Goal: Browse casually

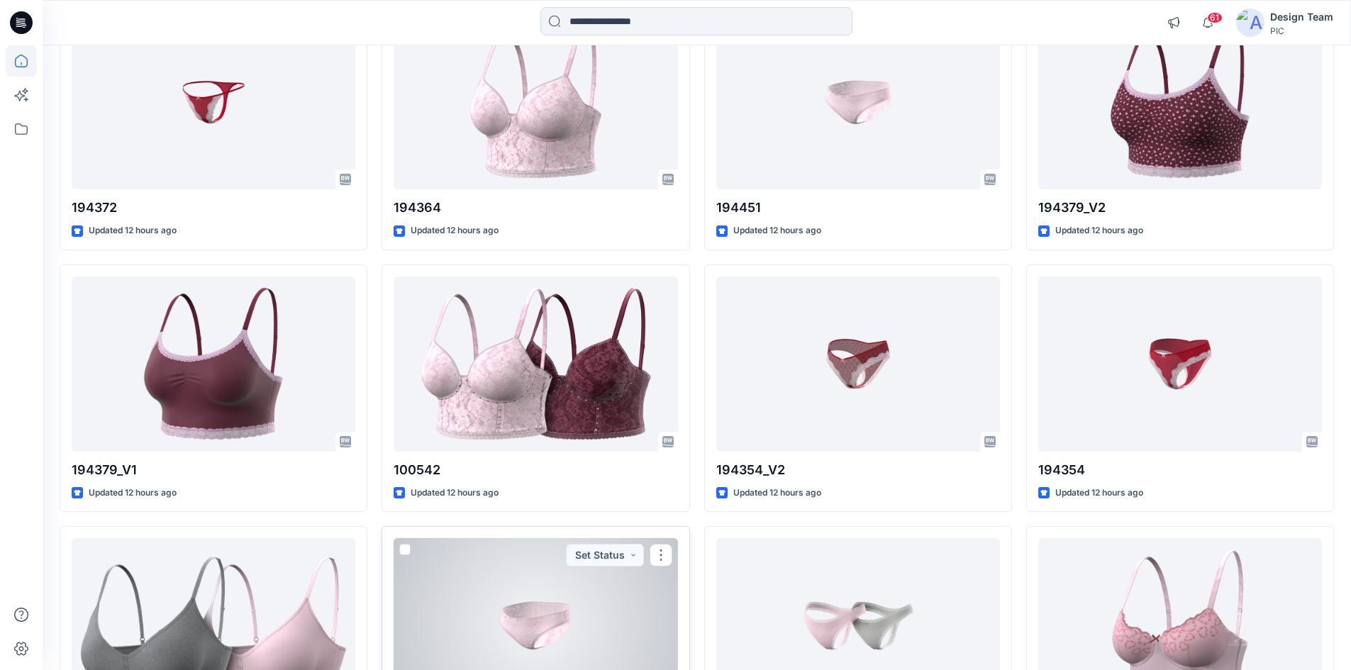
scroll to position [439, 0]
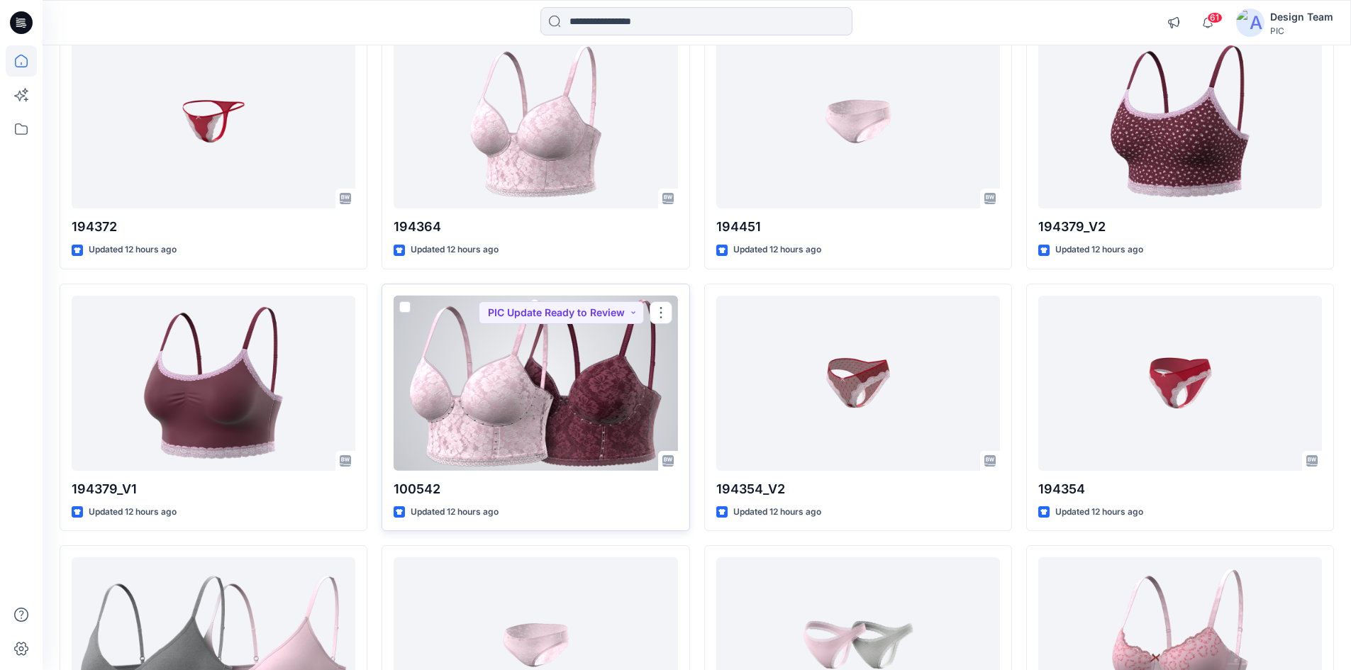
click at [563, 400] on div at bounding box center [535, 383] width 284 height 175
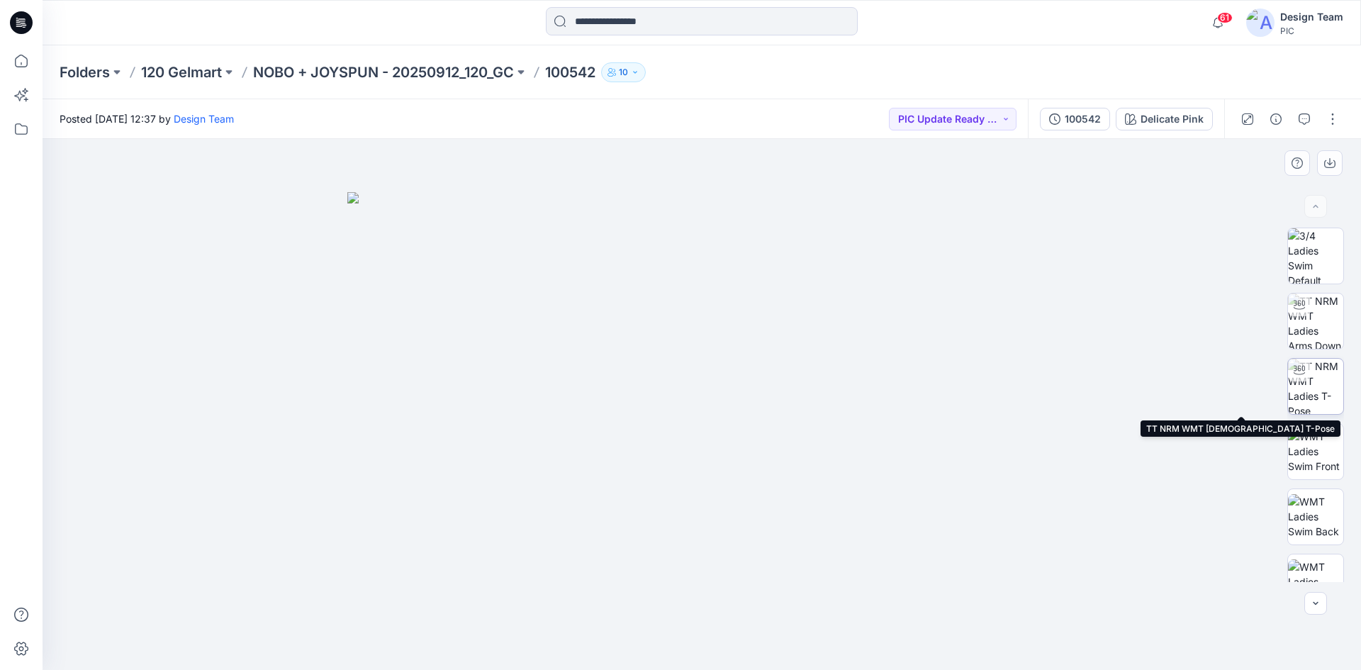
click at [1308, 385] on img at bounding box center [1315, 386] width 55 height 55
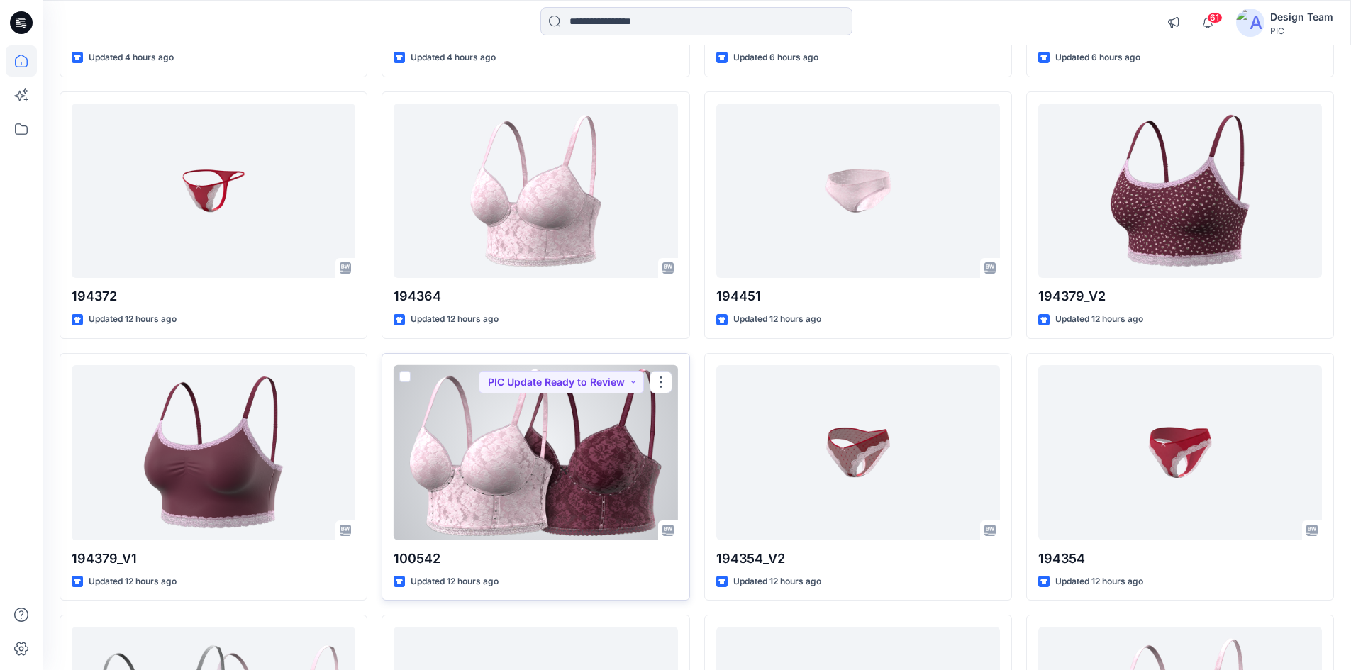
scroll to position [368, 0]
